Goal: Find specific page/section: Find specific page/section

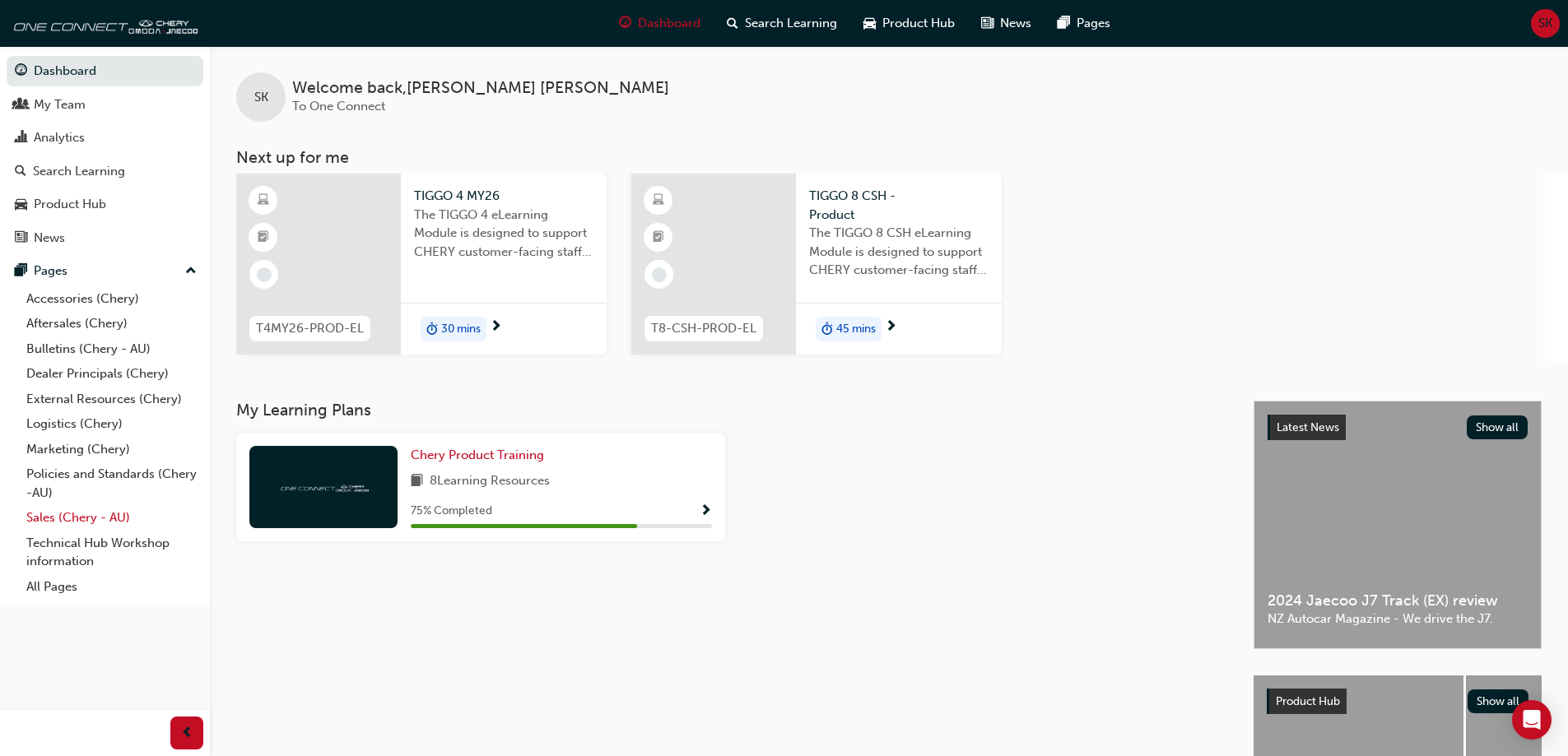
click at [52, 513] on link "Sales (Chery - AU)" at bounding box center [112, 518] width 184 height 26
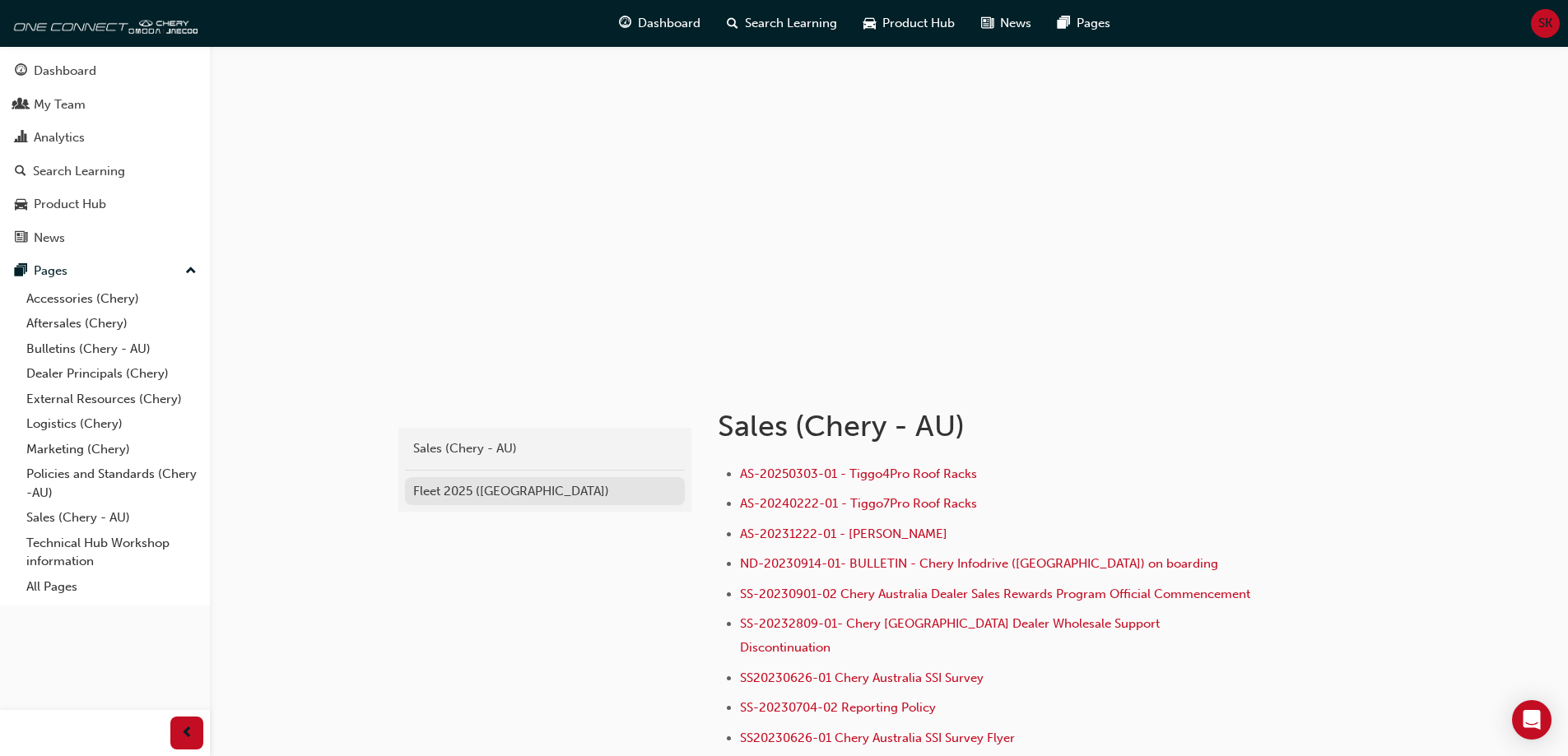
click at [479, 492] on div "Fleet 2025 ([GEOGRAPHIC_DATA])" at bounding box center [545, 491] width 264 height 19
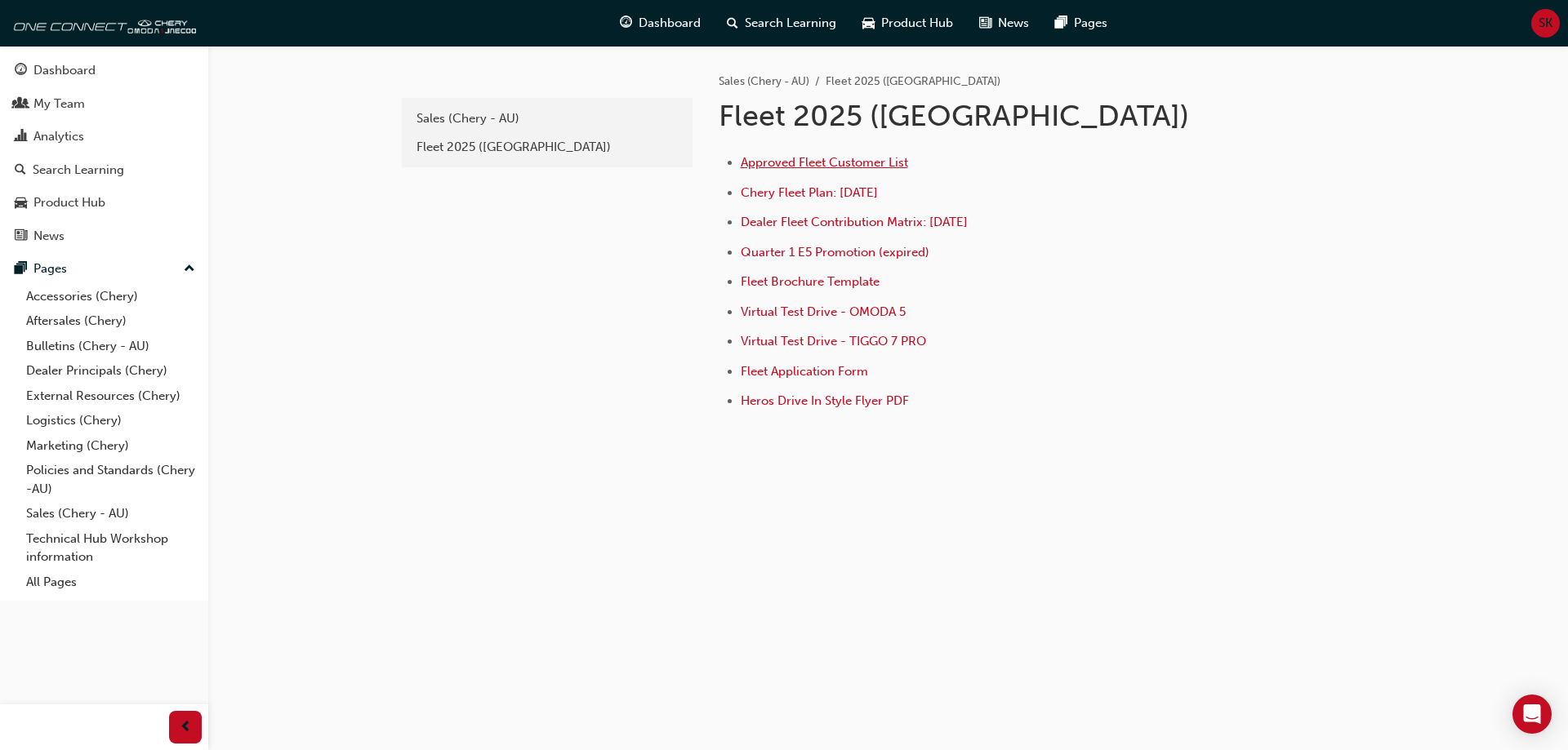
click at [804, 166] on span "Approved Fleet Customer List" at bounding box center [824, 162] width 168 height 15
click at [816, 192] on span "Chery Fleet Plan: [DATE]" at bounding box center [809, 192] width 137 height 15
